Goal: Task Accomplishment & Management: Complete application form

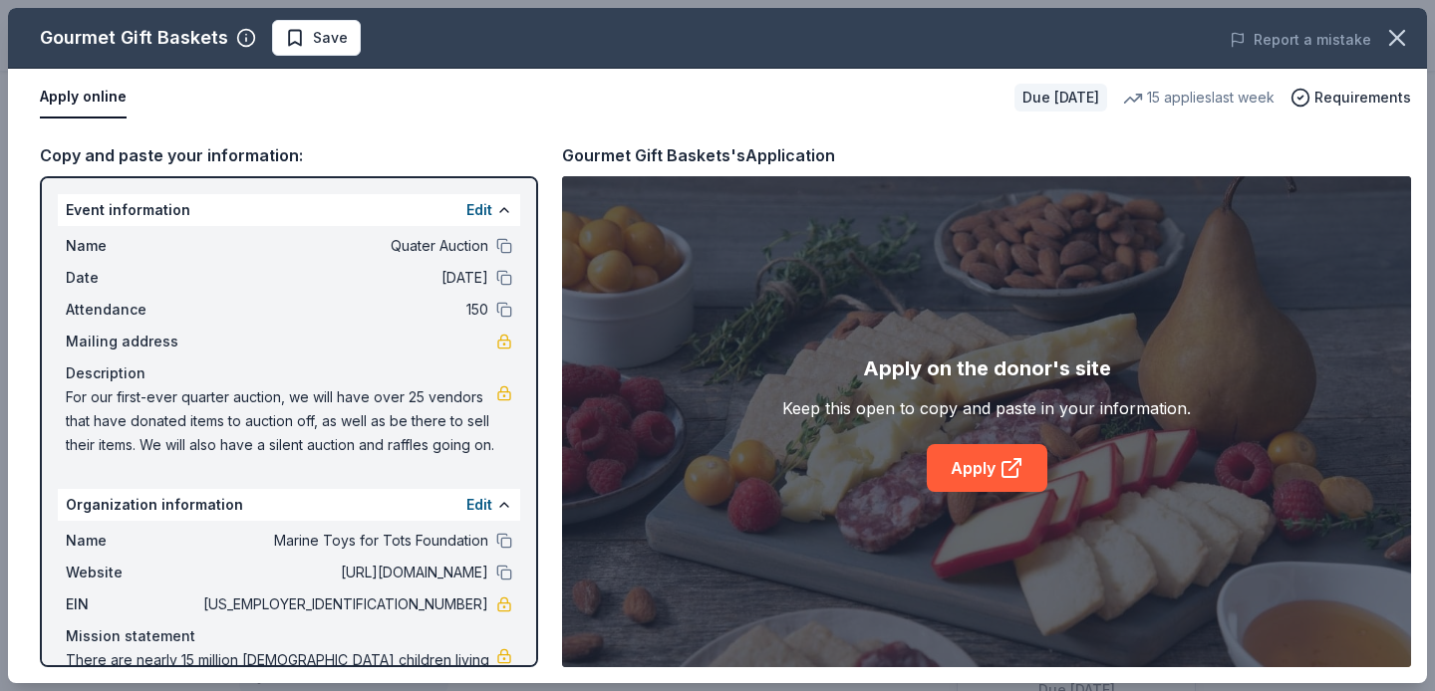
scroll to position [376, 0]
click at [1396, 37] on icon "button" at bounding box center [1397, 38] width 14 height 14
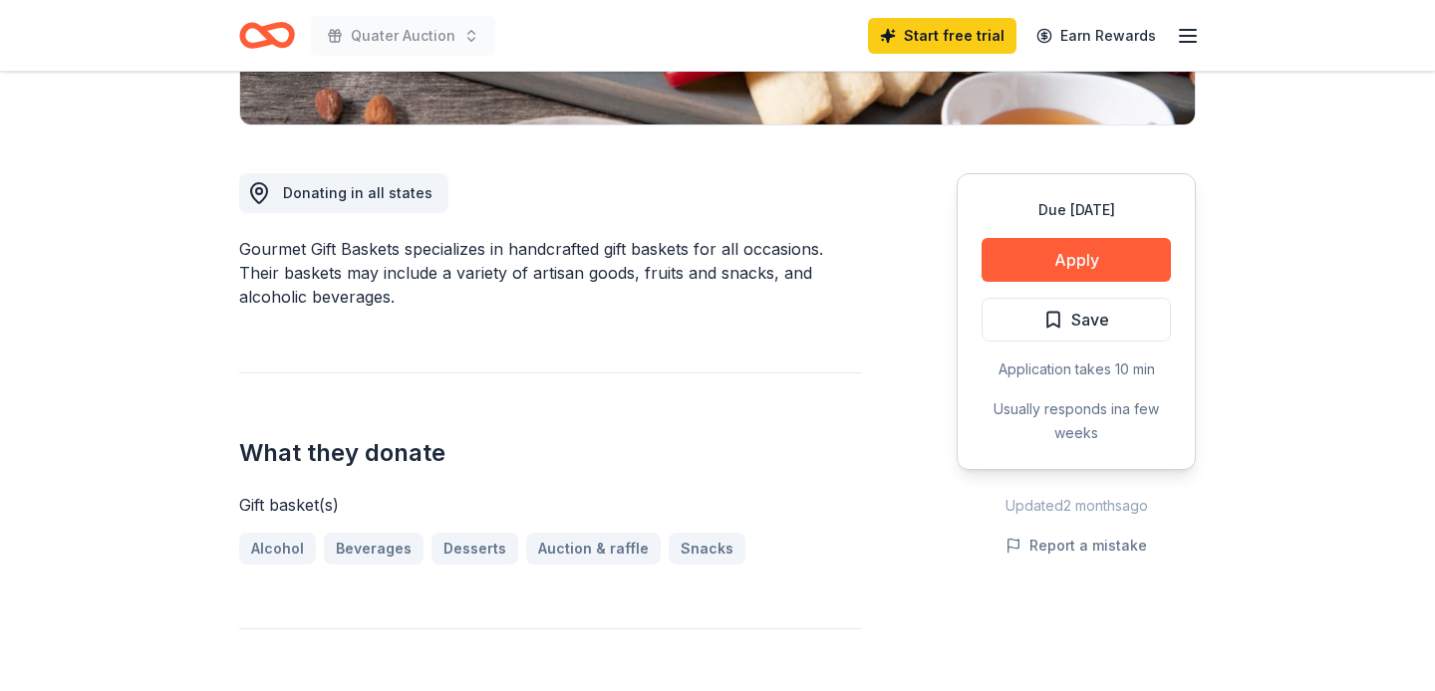
scroll to position [0, 0]
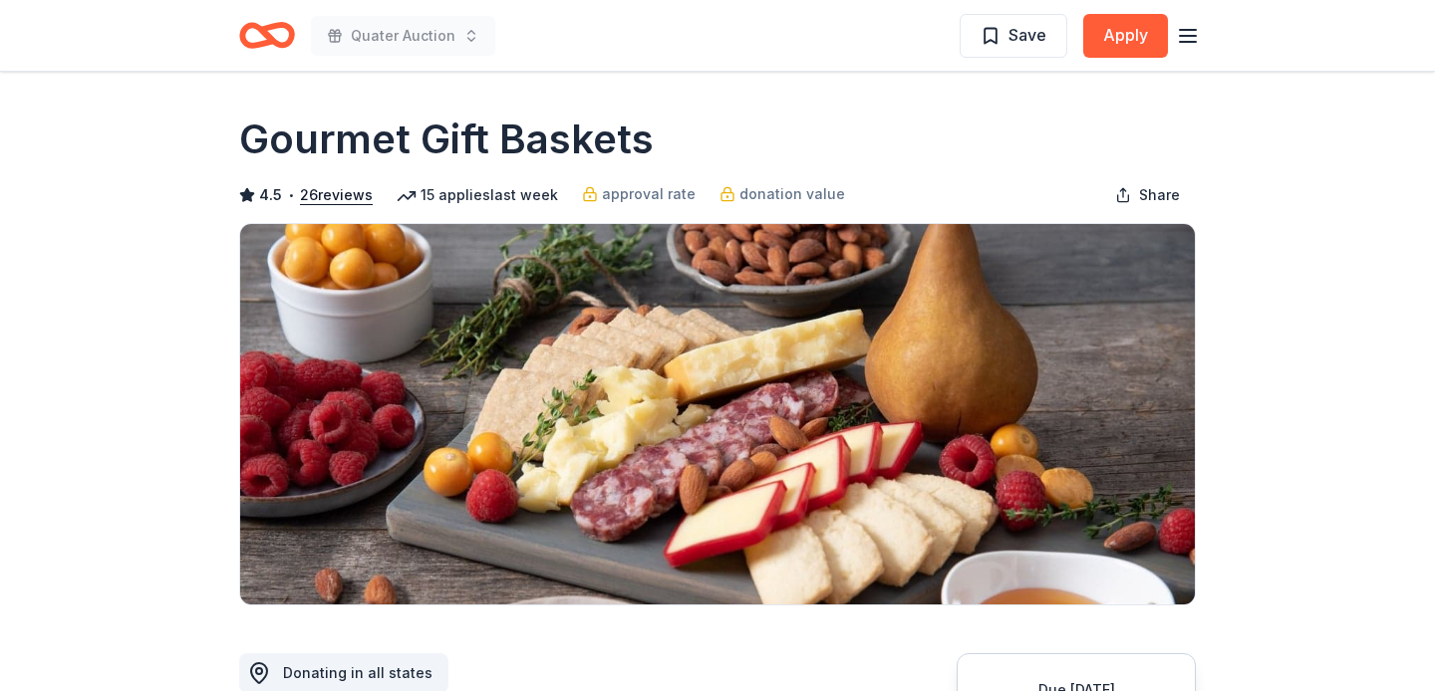
click at [263, 45] on icon "Home" at bounding box center [257, 35] width 31 height 20
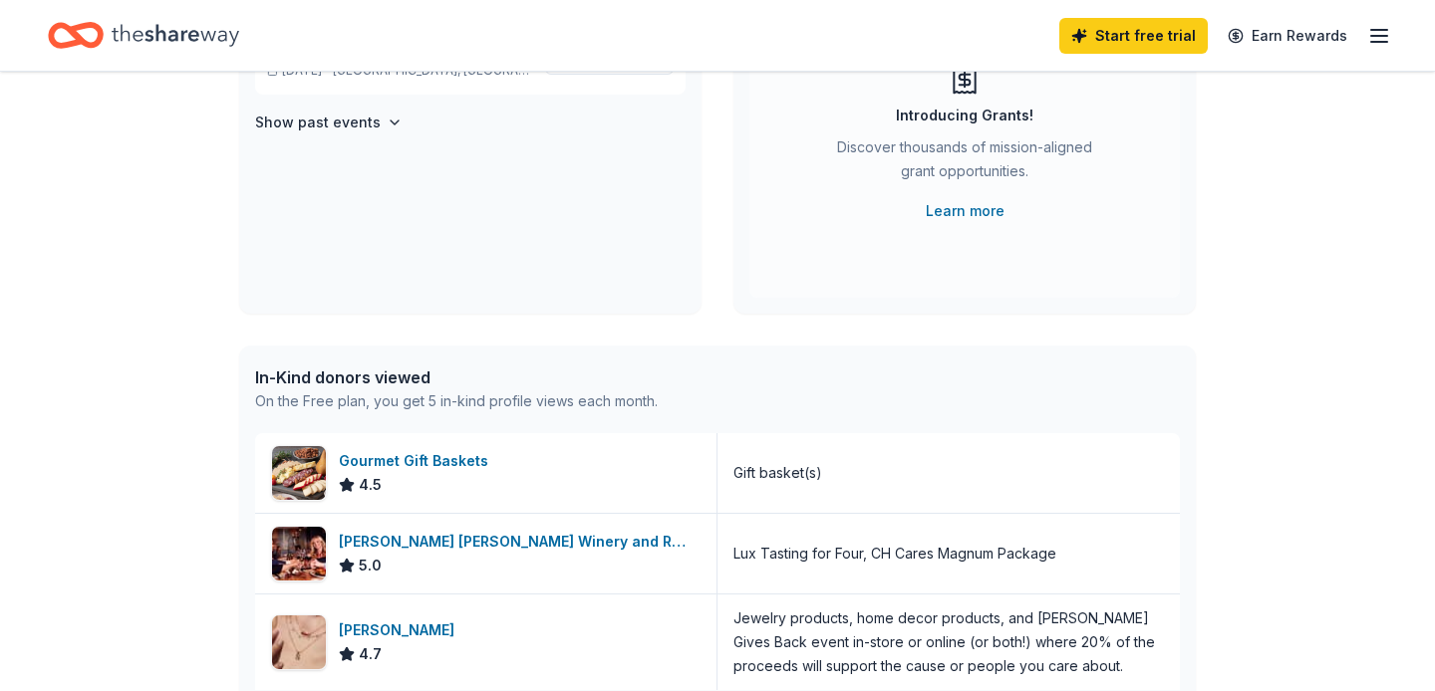
scroll to position [253, 0]
click at [317, 387] on div "In-Kind donors viewed" at bounding box center [456, 377] width 403 height 24
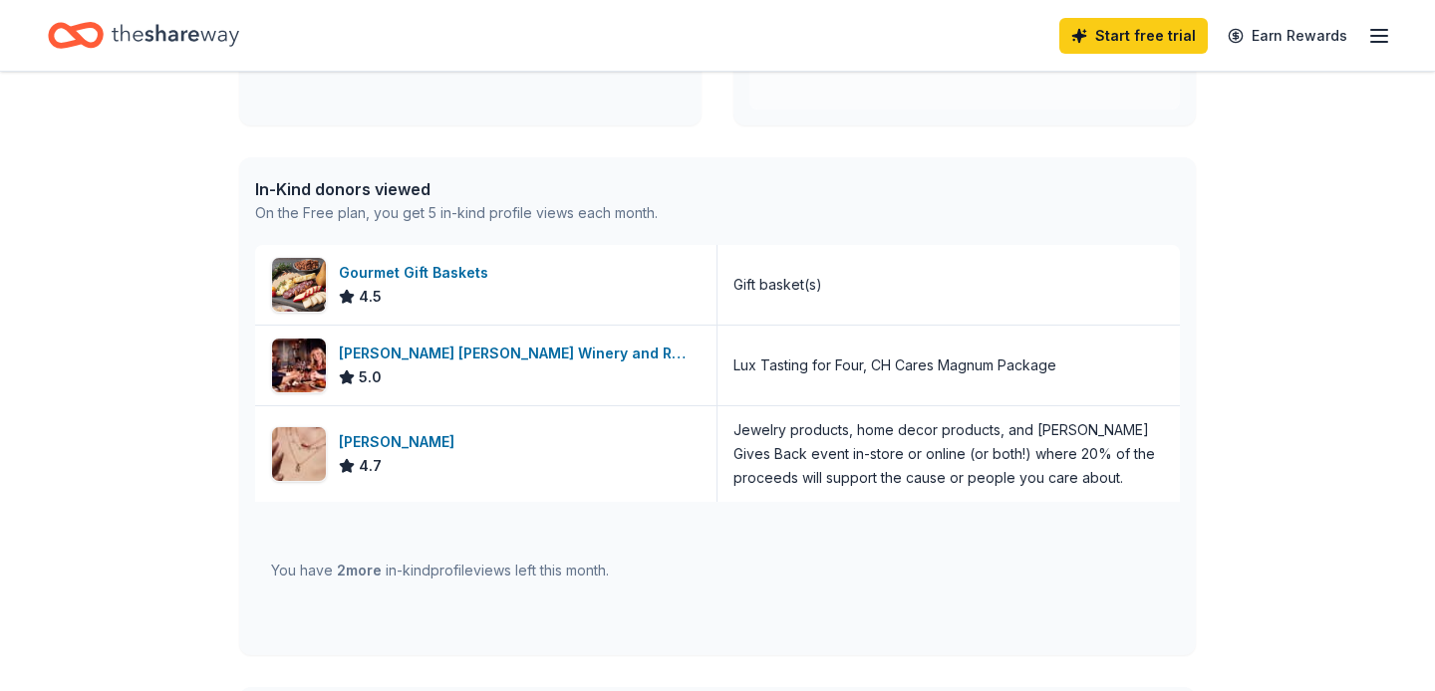
scroll to position [444, 0]
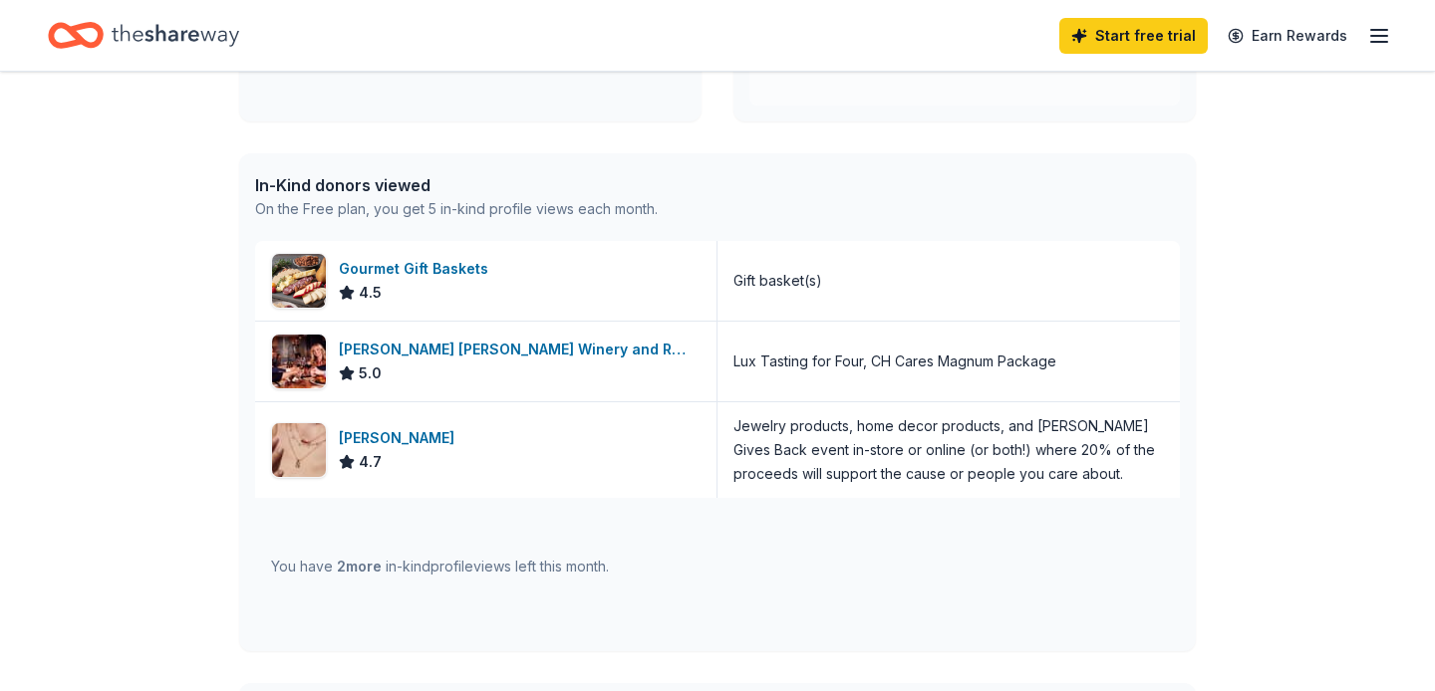
click at [361, 572] on span "2 more" at bounding box center [359, 566] width 45 height 17
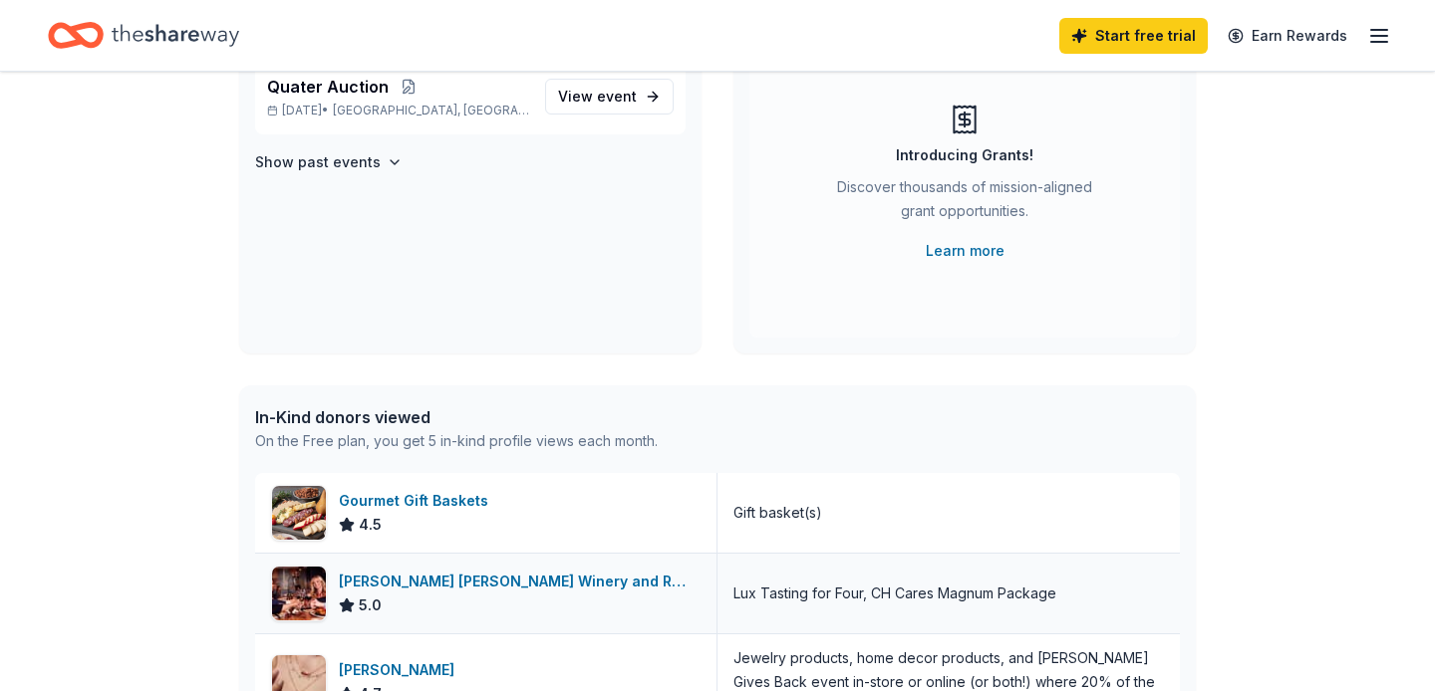
scroll to position [0, 0]
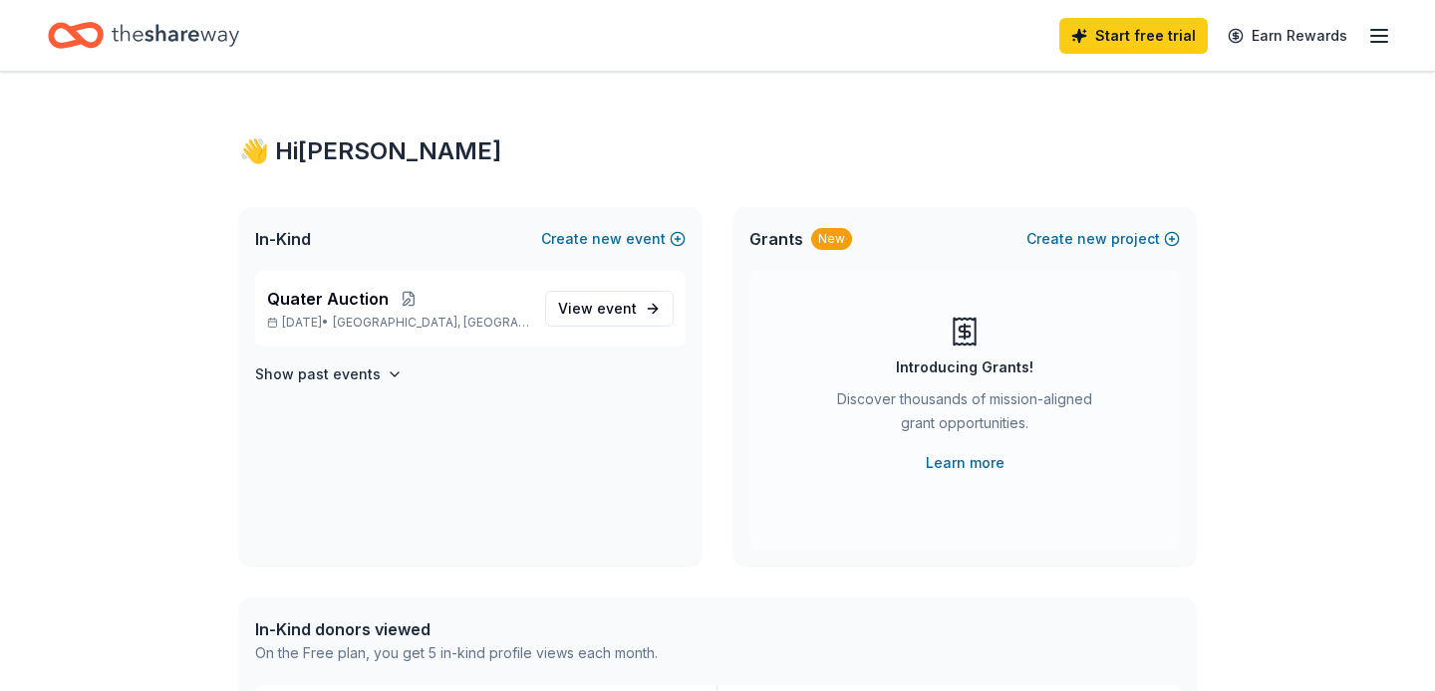
click at [164, 37] on icon "Home" at bounding box center [176, 35] width 128 height 22
click at [93, 35] on icon "Home" at bounding box center [76, 35] width 56 height 47
click at [620, 313] on span "event" at bounding box center [617, 308] width 40 height 17
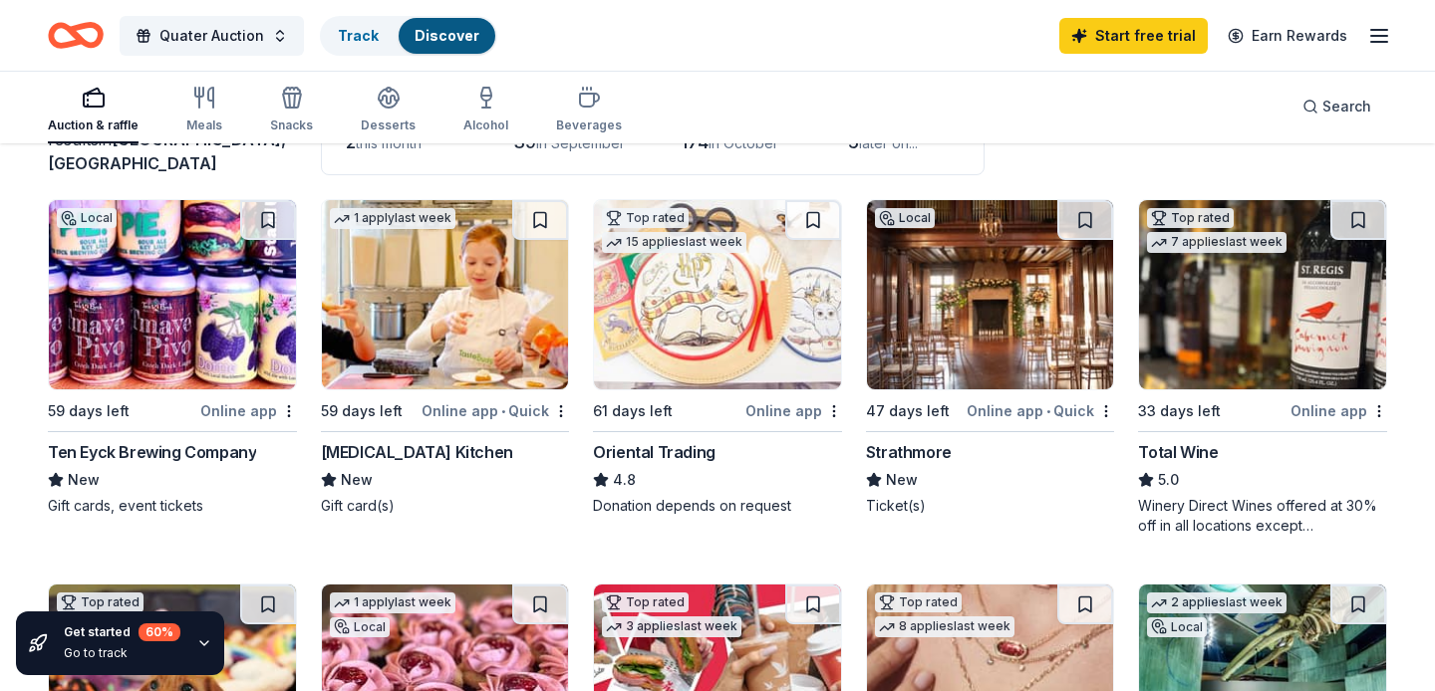
scroll to position [166, 0]
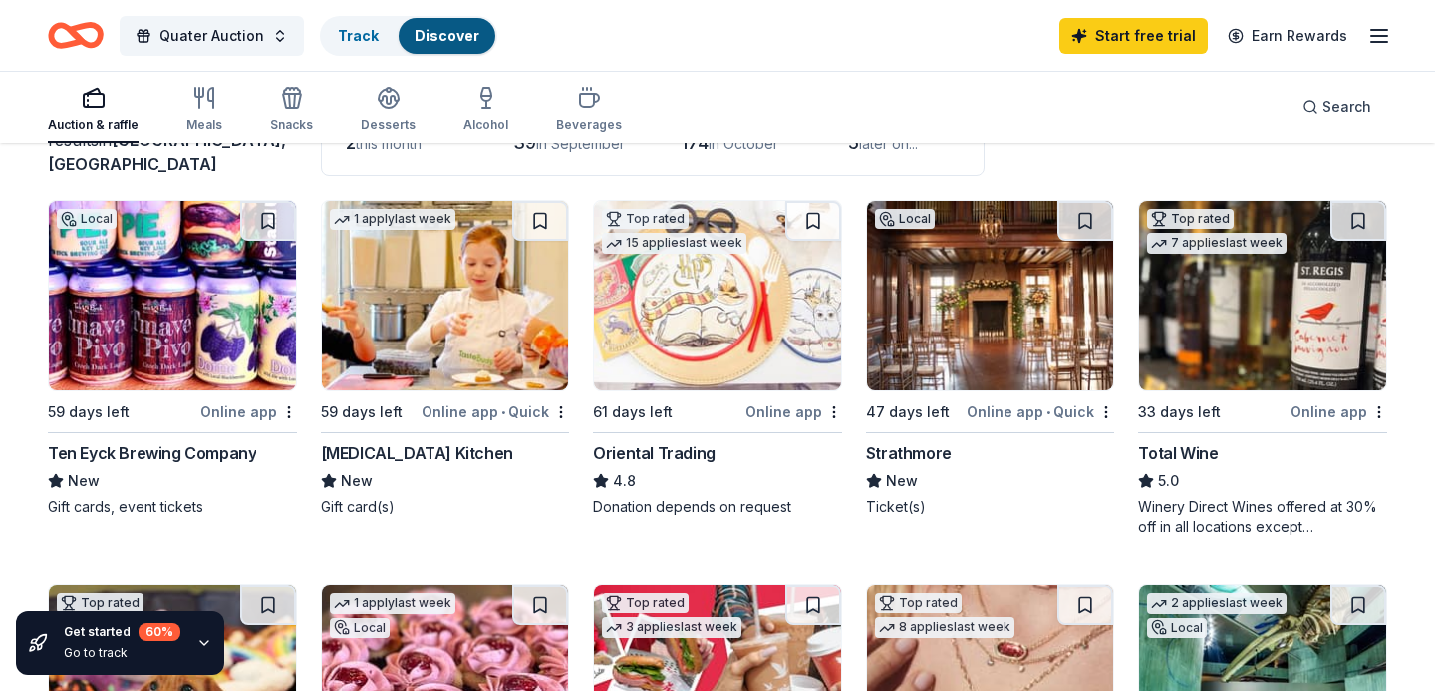
click at [120, 318] on img at bounding box center [172, 295] width 247 height 189
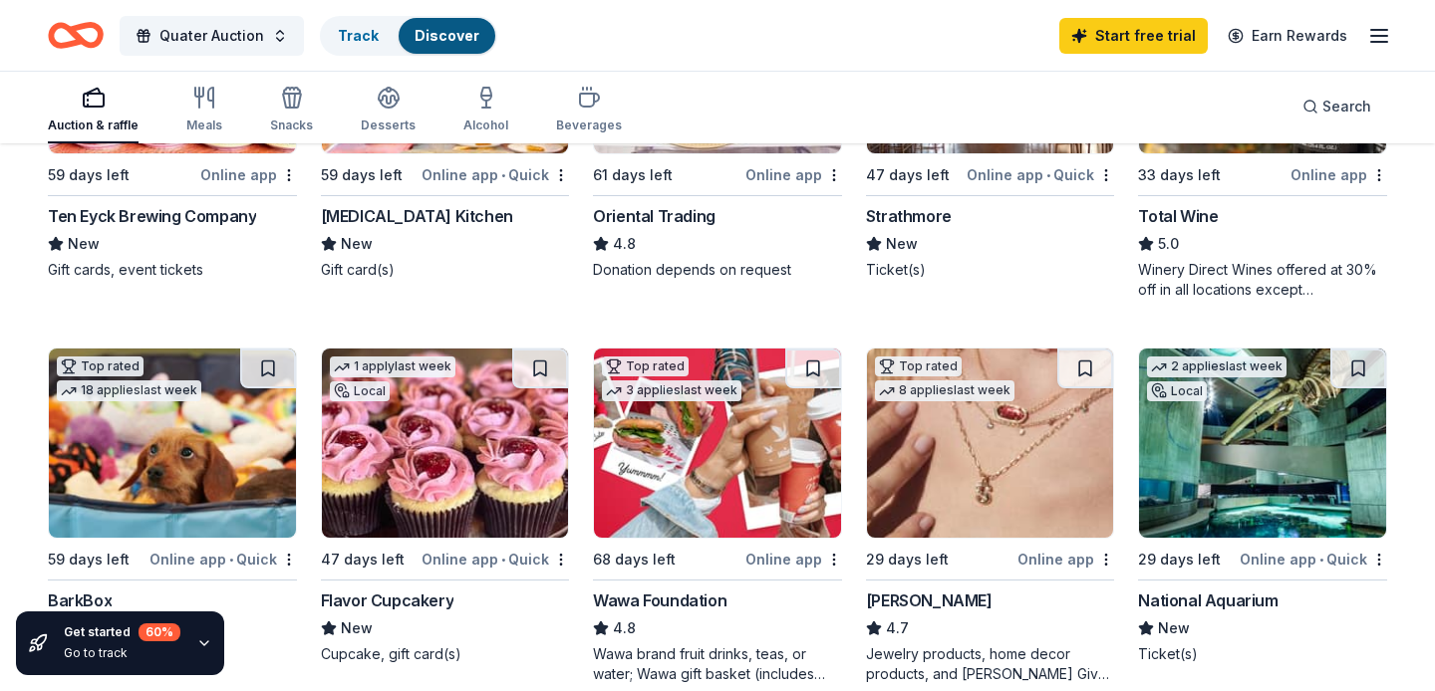
scroll to position [0, 0]
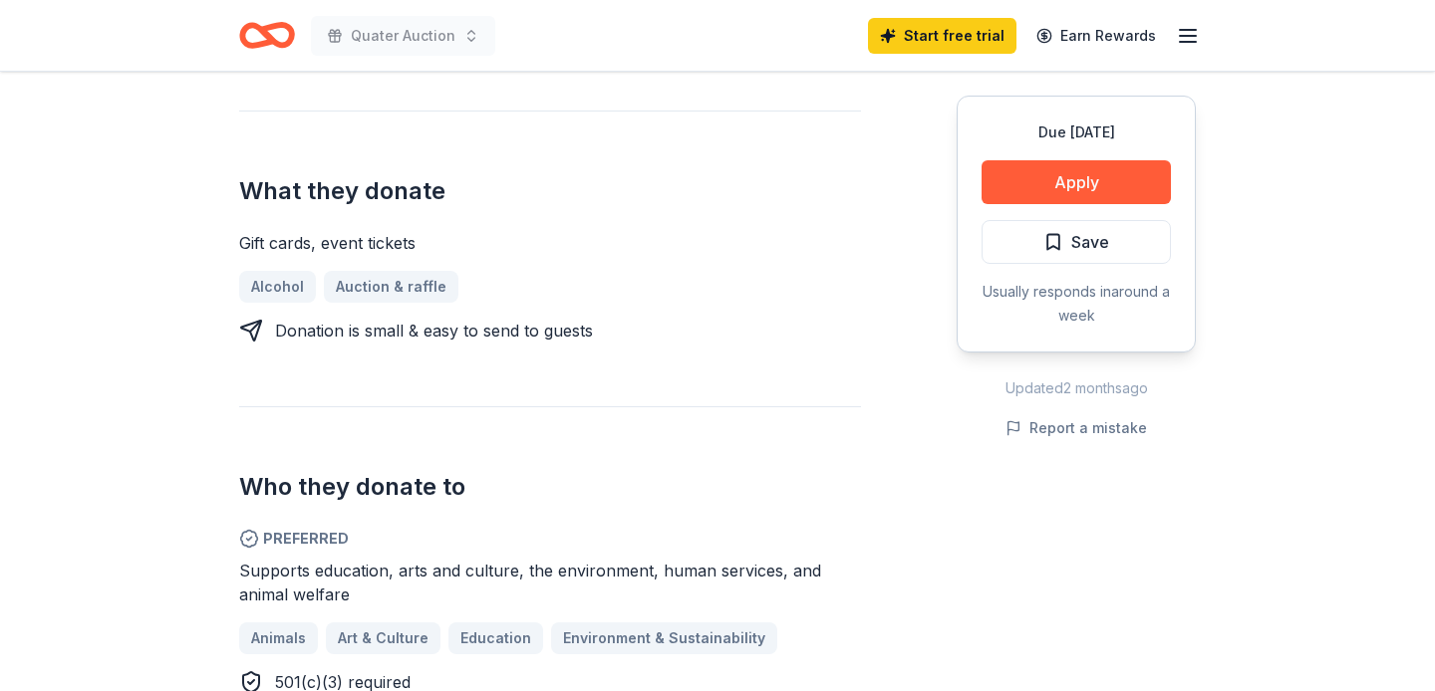
scroll to position [725, 0]
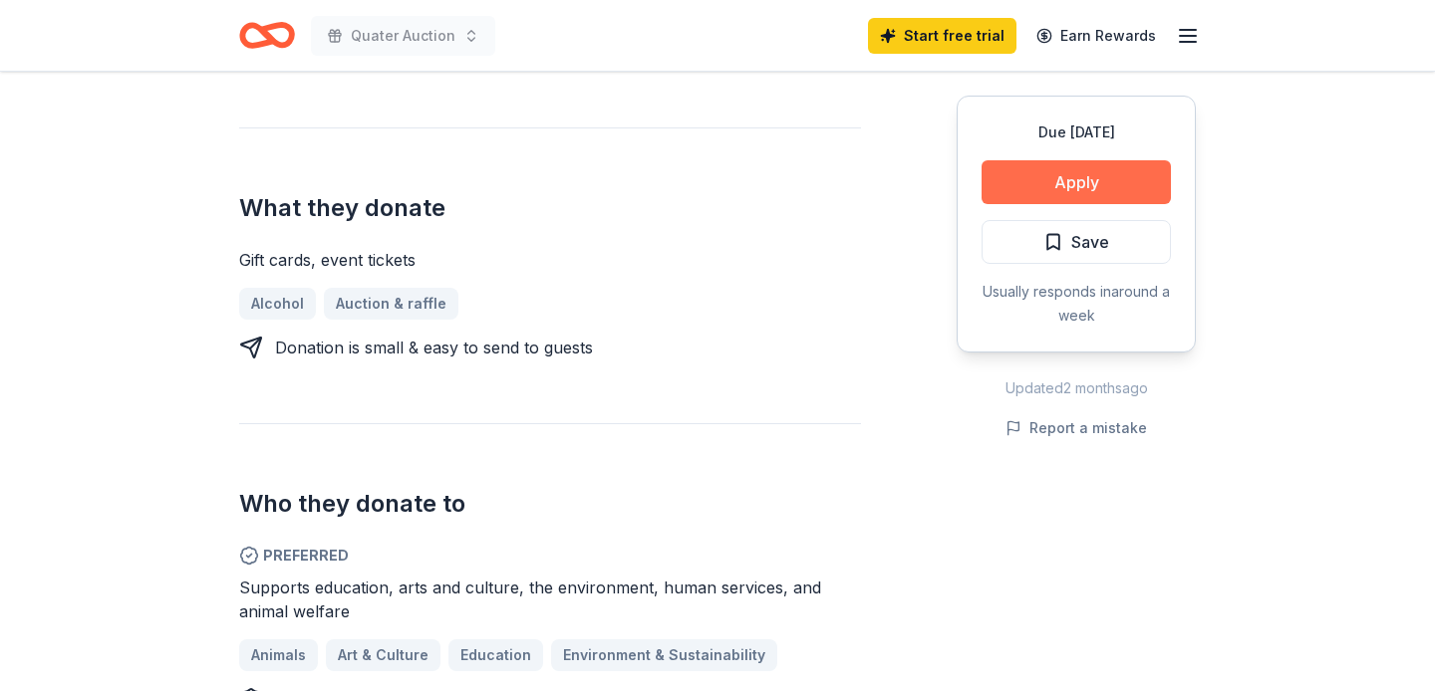
click at [1041, 175] on button "Apply" at bounding box center [1075, 182] width 189 height 44
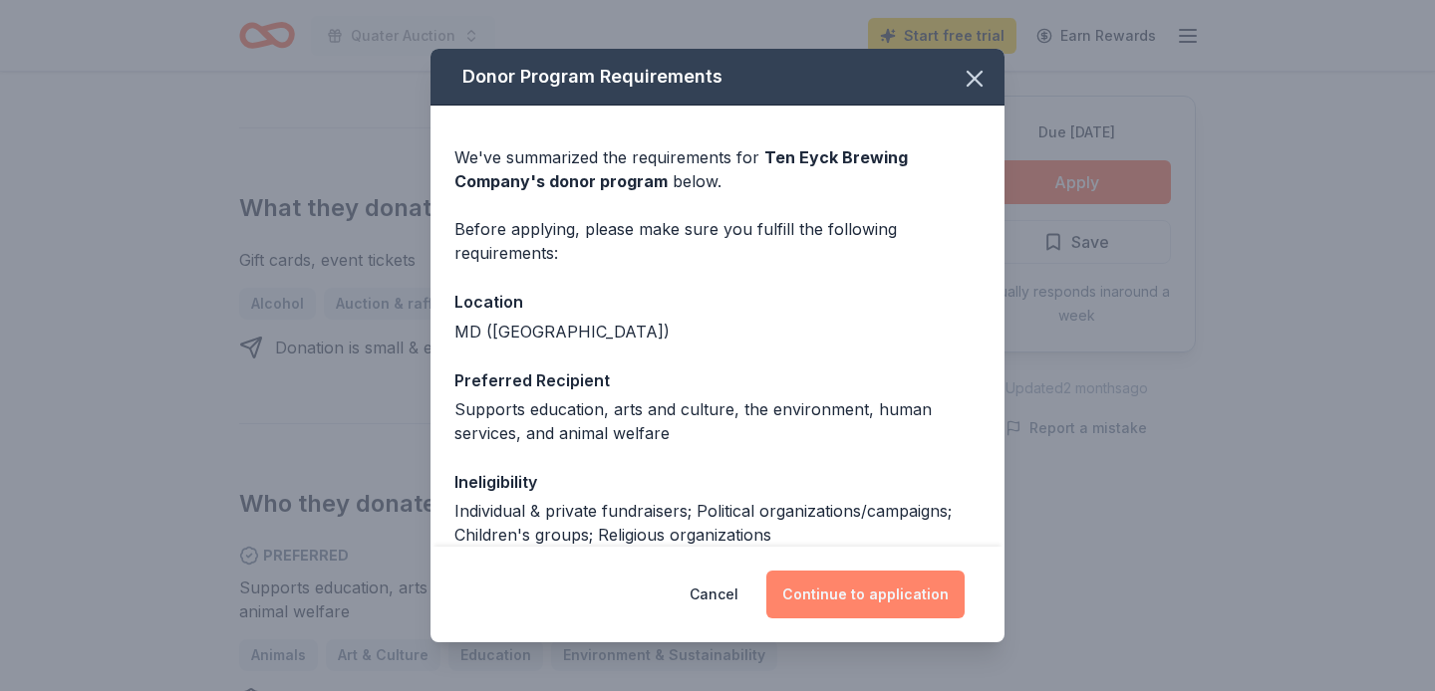
click at [889, 594] on button "Continue to application" at bounding box center [865, 595] width 198 height 48
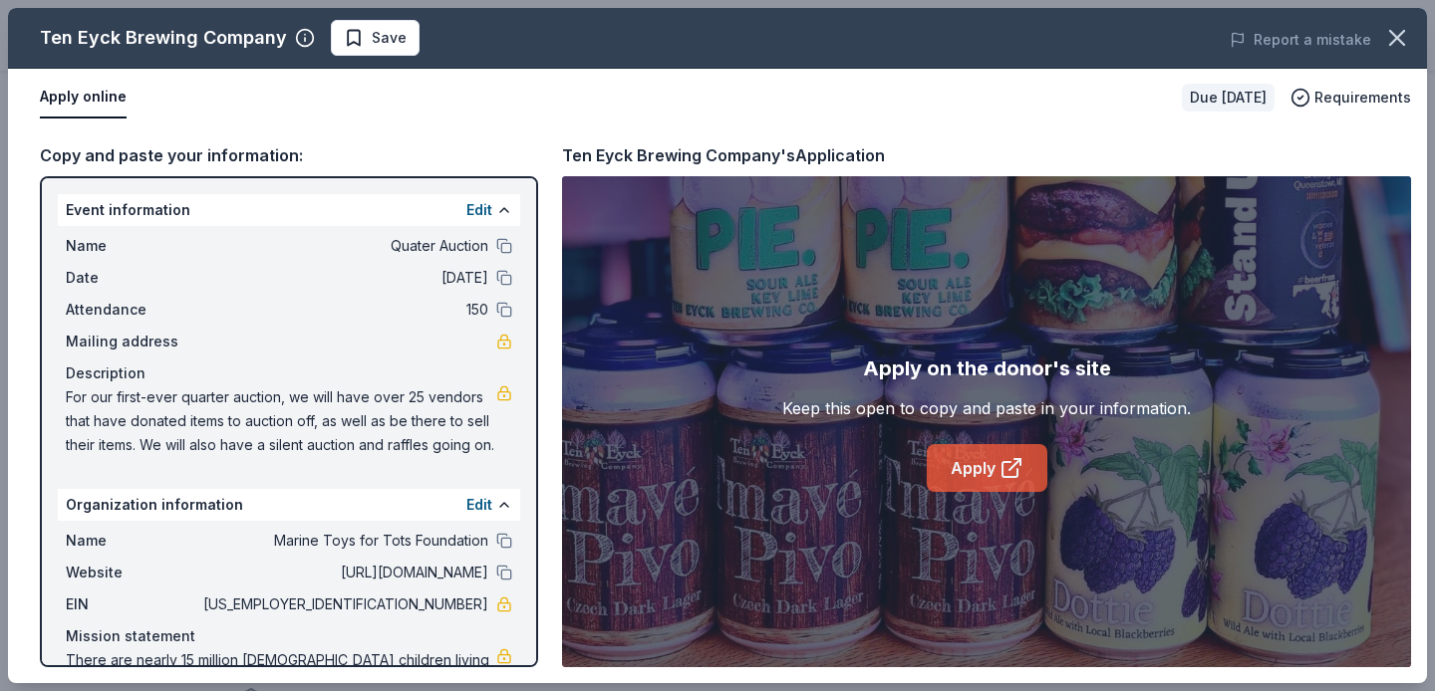
click at [1012, 473] on icon at bounding box center [1011, 468] width 24 height 24
